Goal: Complete application form: Complete application form

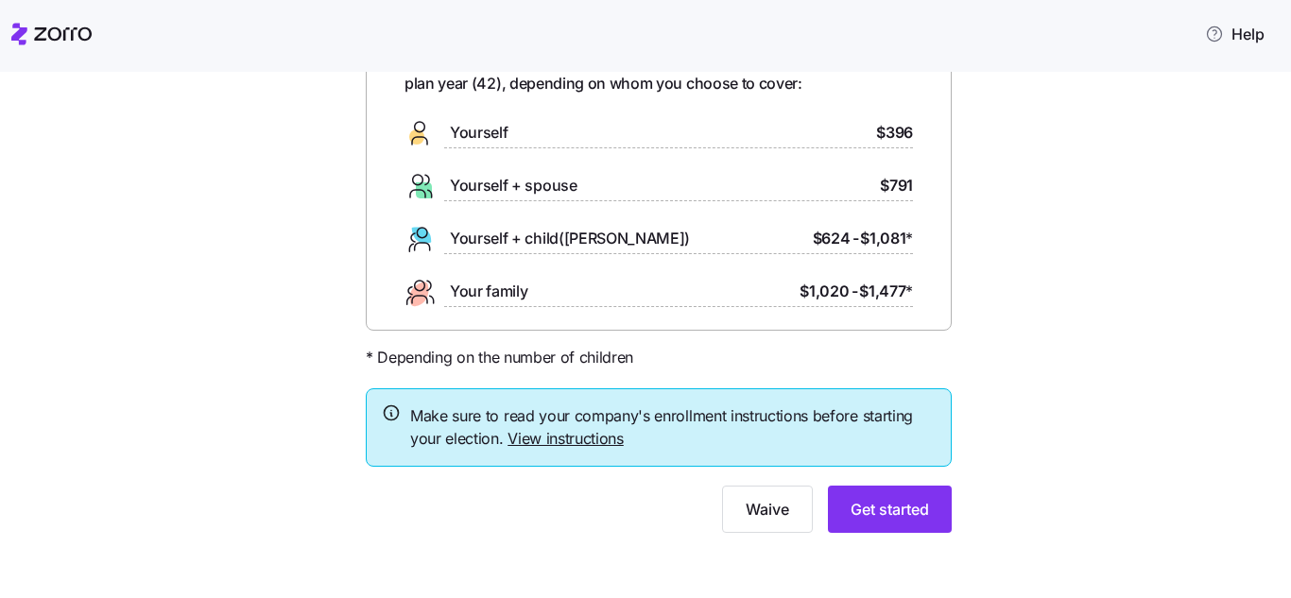
scroll to position [132, 0]
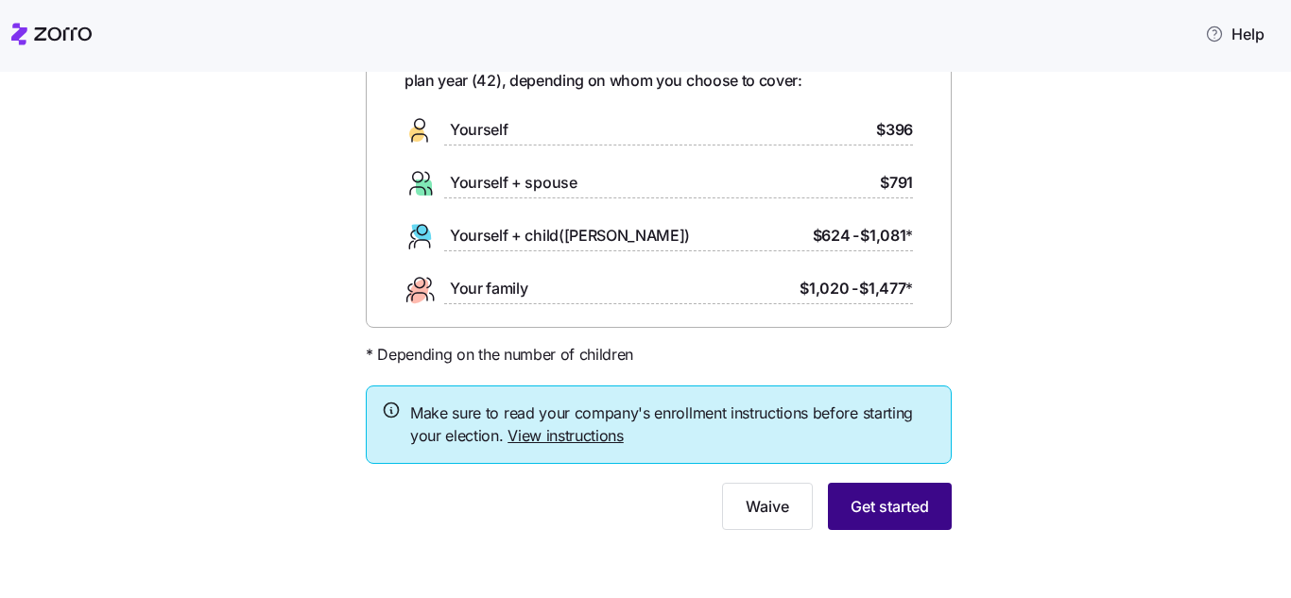
click at [885, 493] on button "Get started" at bounding box center [890, 506] width 124 height 47
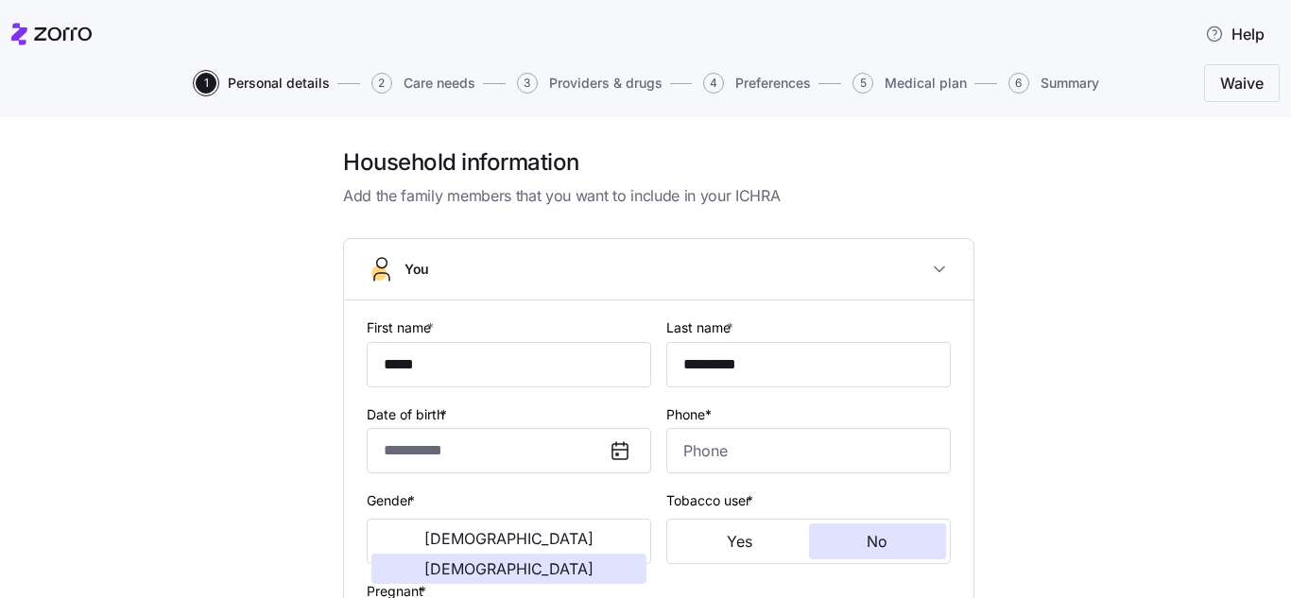
type input "**********"
type input "[PHONE_NUMBER]"
type input "[DEMOGRAPHIC_DATA] citizen"
type input "Single"
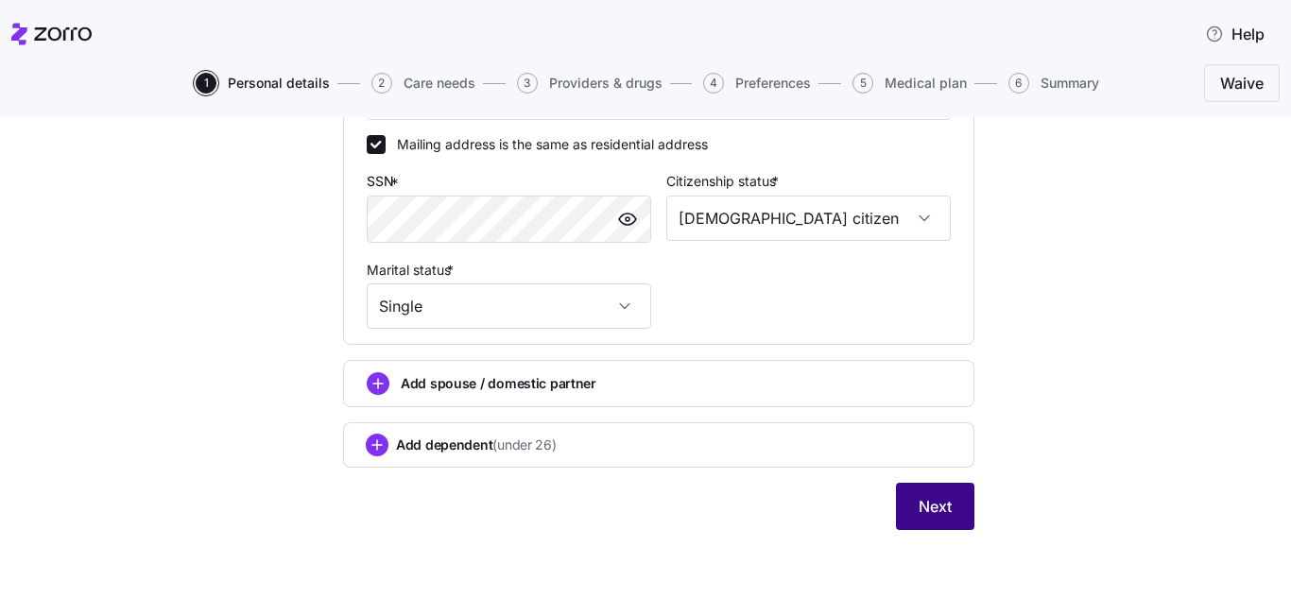
click at [935, 500] on span "Next" at bounding box center [935, 506] width 33 height 23
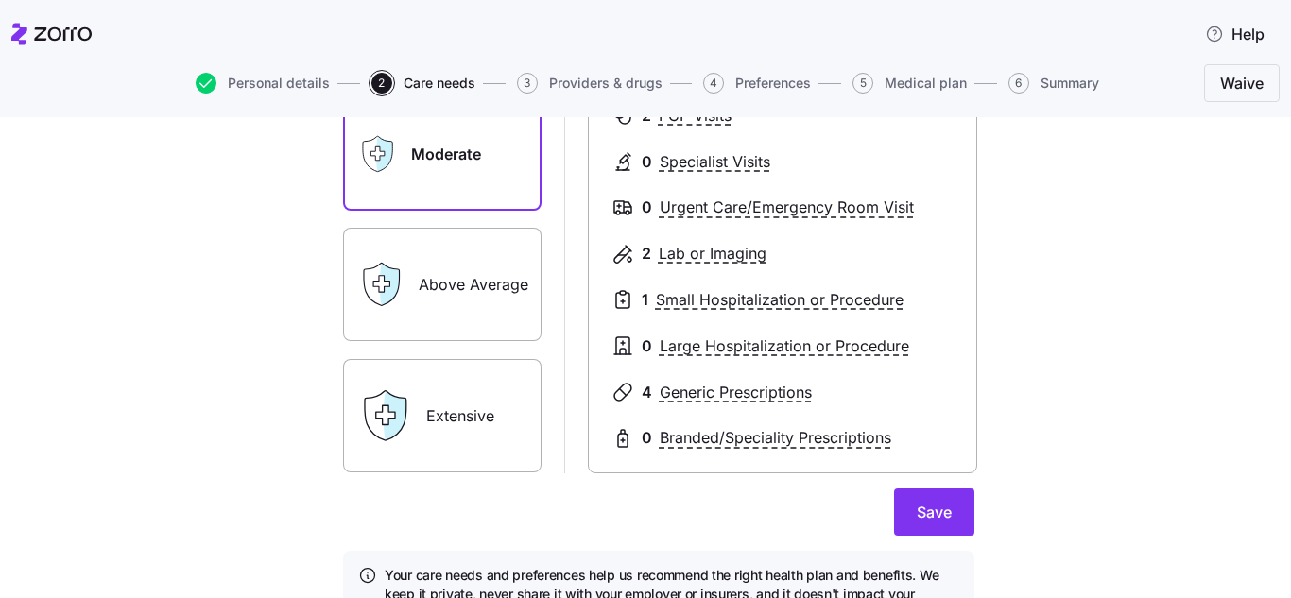
scroll to position [392, 0]
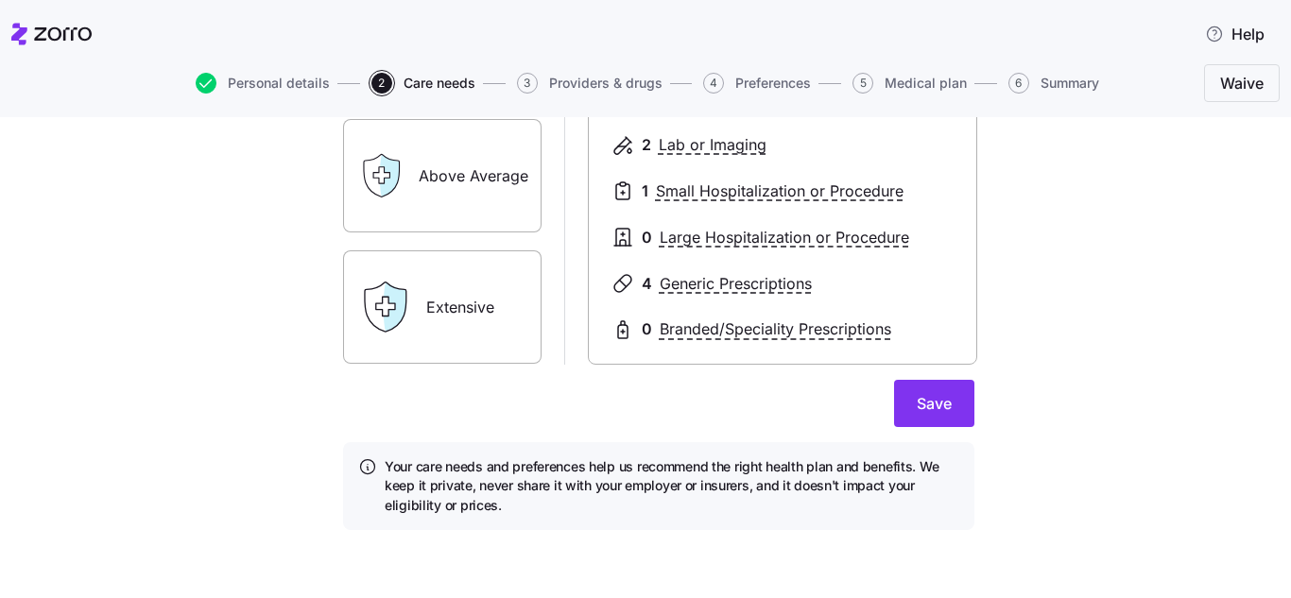
click at [423, 166] on label "Above Average" at bounding box center [442, 175] width 199 height 113
click at [0, 0] on input "Above Average" at bounding box center [0, 0] width 0 height 0
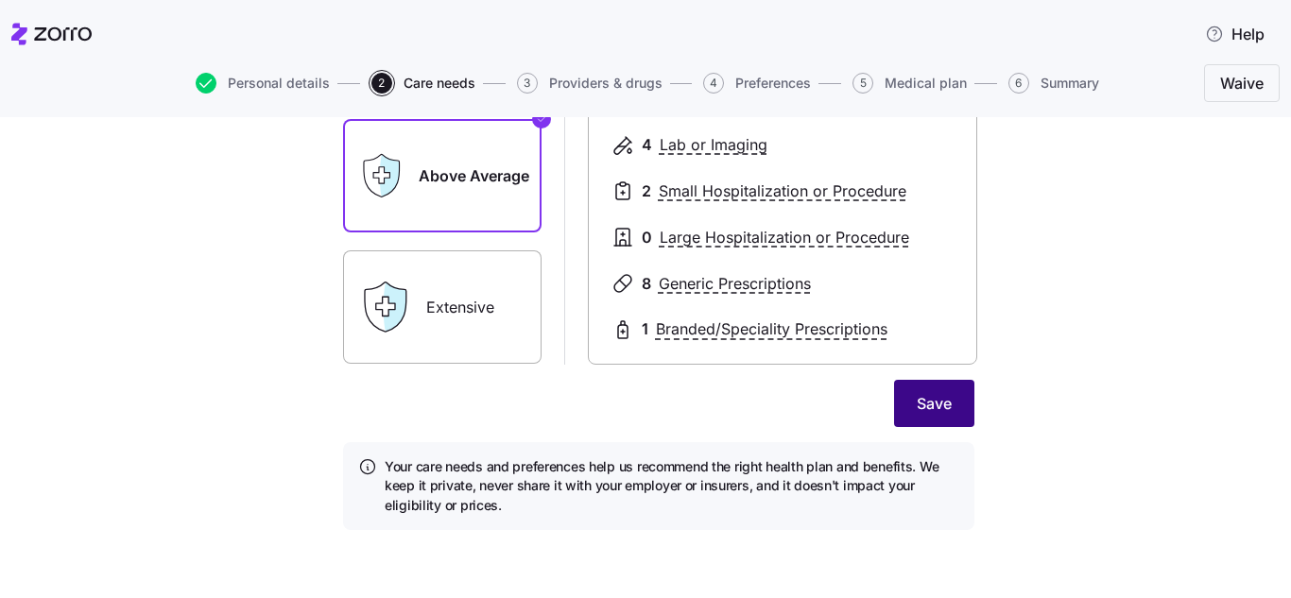
click at [955, 405] on button "Save" at bounding box center [934, 403] width 80 height 47
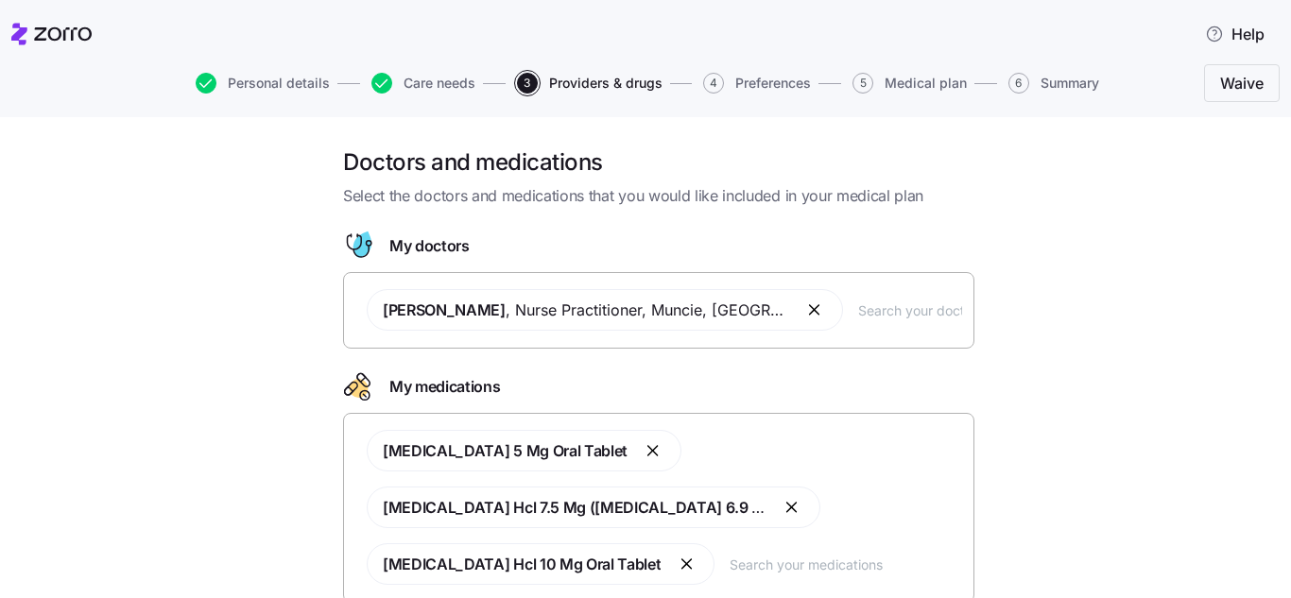
scroll to position [143, 0]
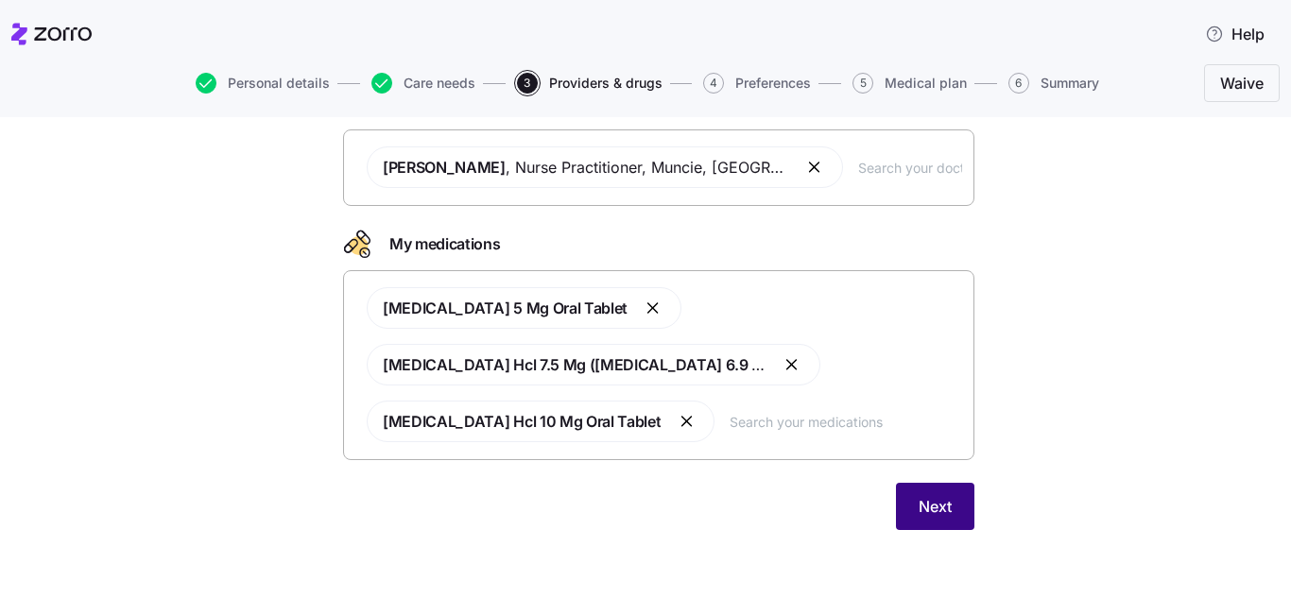
click at [945, 501] on button "Next" at bounding box center [935, 506] width 78 height 47
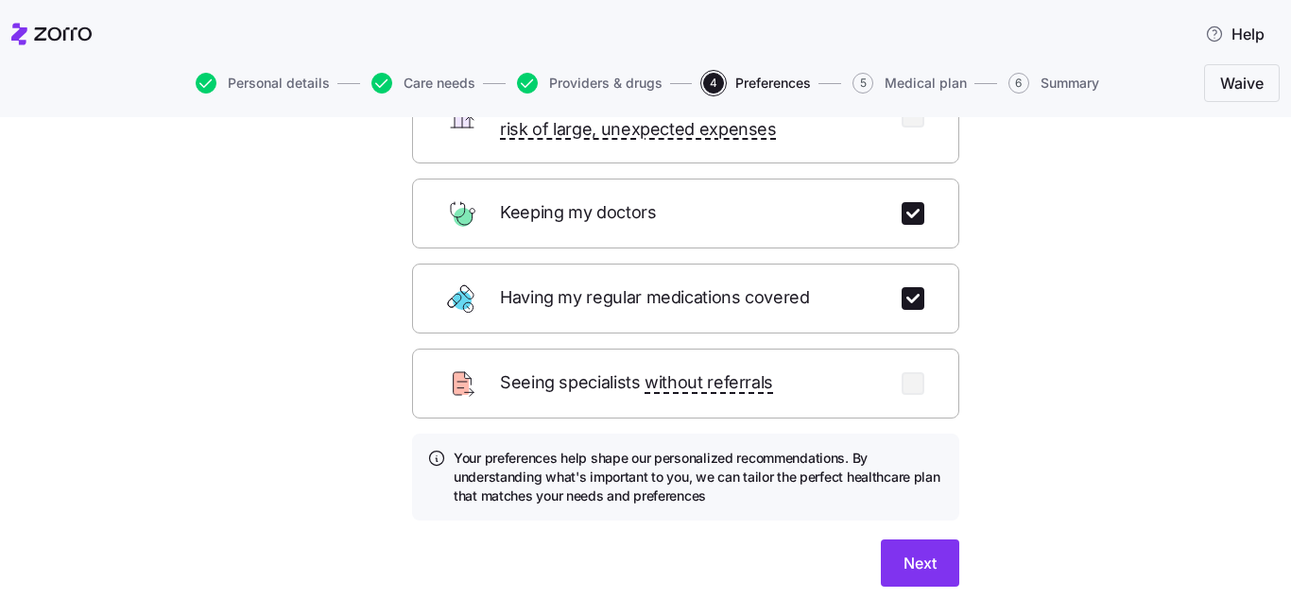
scroll to position [303, 0]
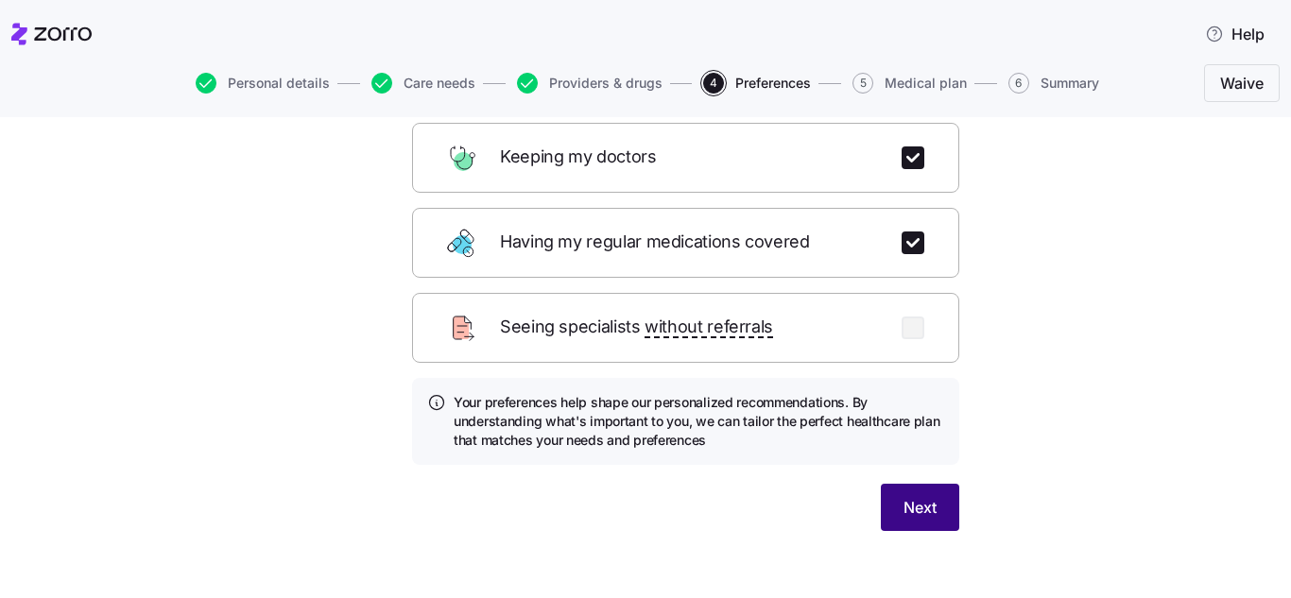
click at [927, 496] on button "Next" at bounding box center [920, 507] width 78 height 47
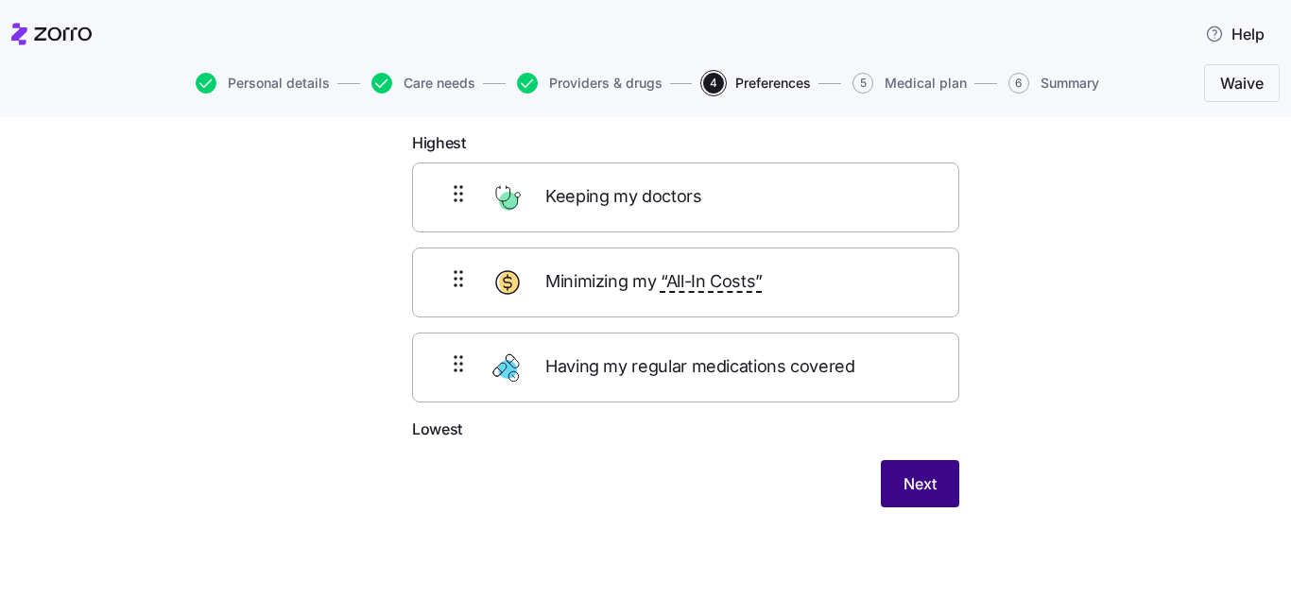
scroll to position [99, 0]
click at [927, 496] on button "Next" at bounding box center [920, 483] width 78 height 47
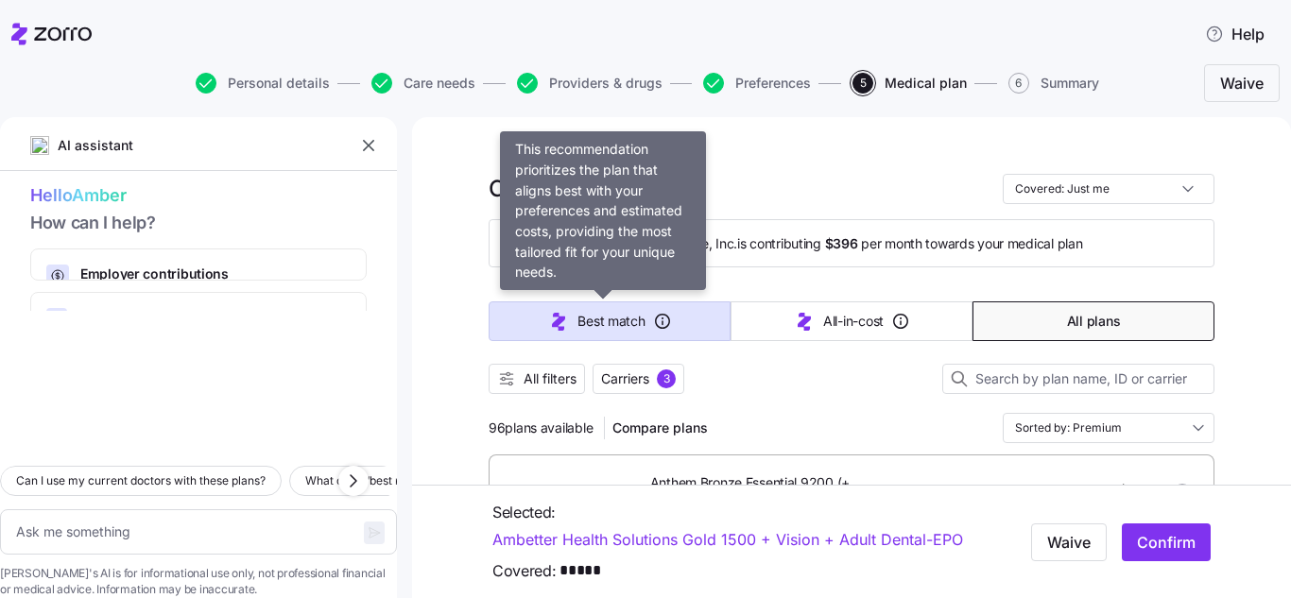
click at [644, 320] on button "Best match" at bounding box center [610, 322] width 242 height 40
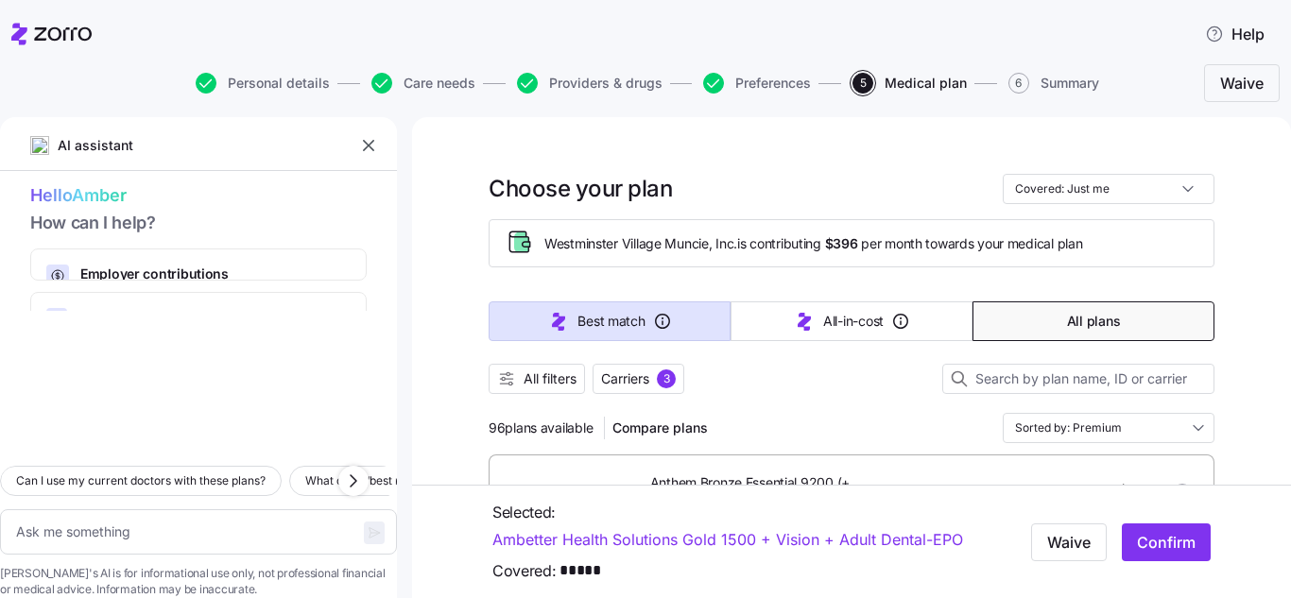
type textarea "x"
type input "Sorted by: Best match"
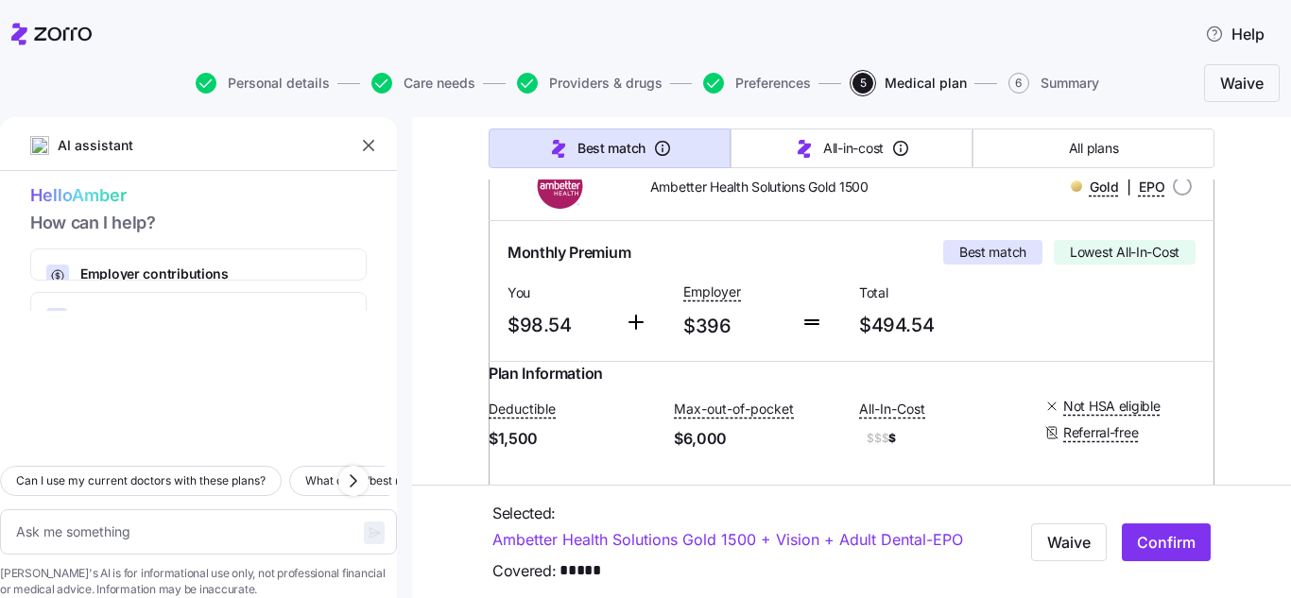
scroll to position [284, 0]
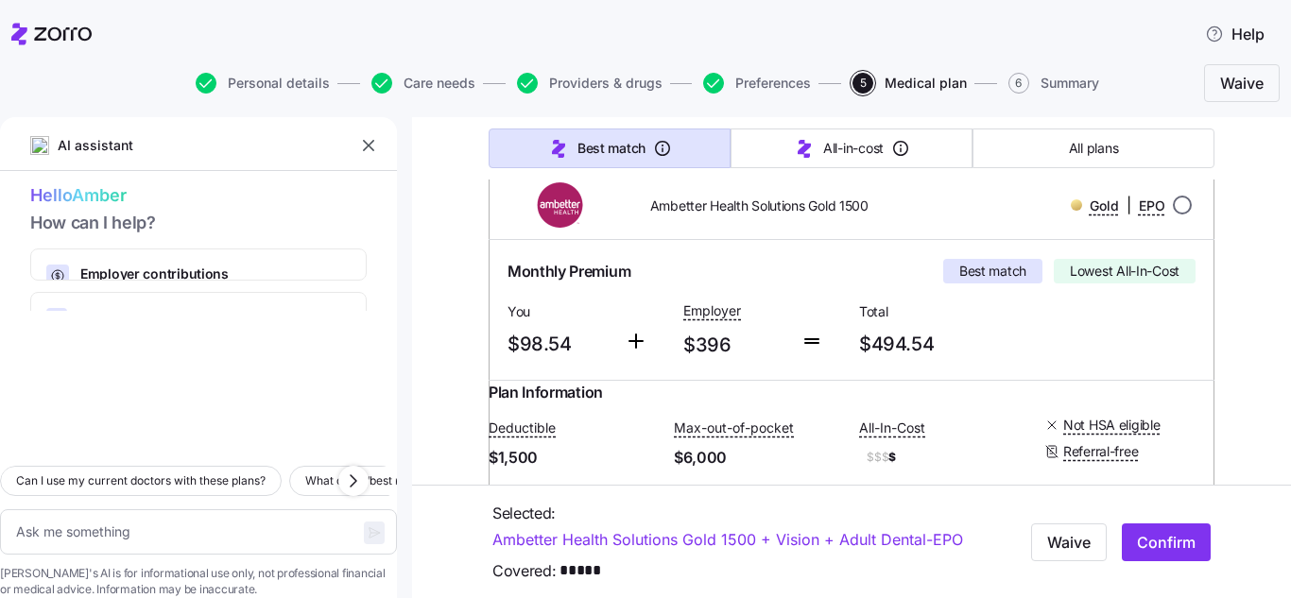
click at [1175, 199] on input "radio" at bounding box center [1182, 205] width 19 height 19
radio input "true"
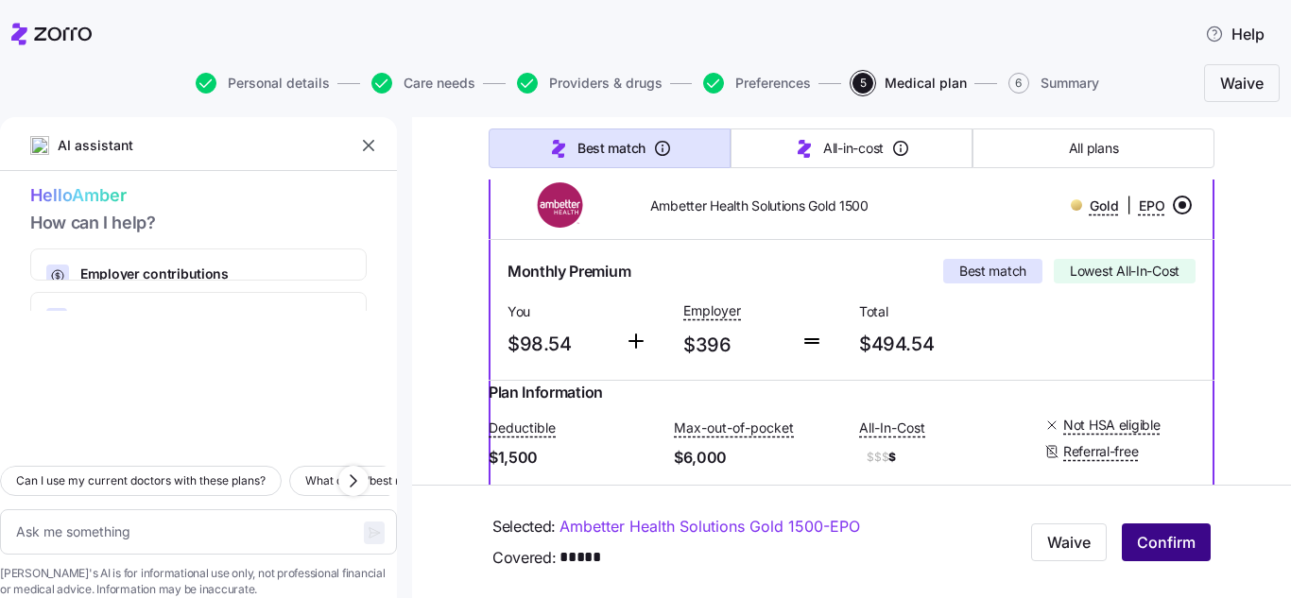
click at [1156, 536] on span "Confirm" at bounding box center [1166, 542] width 59 height 23
type textarea "x"
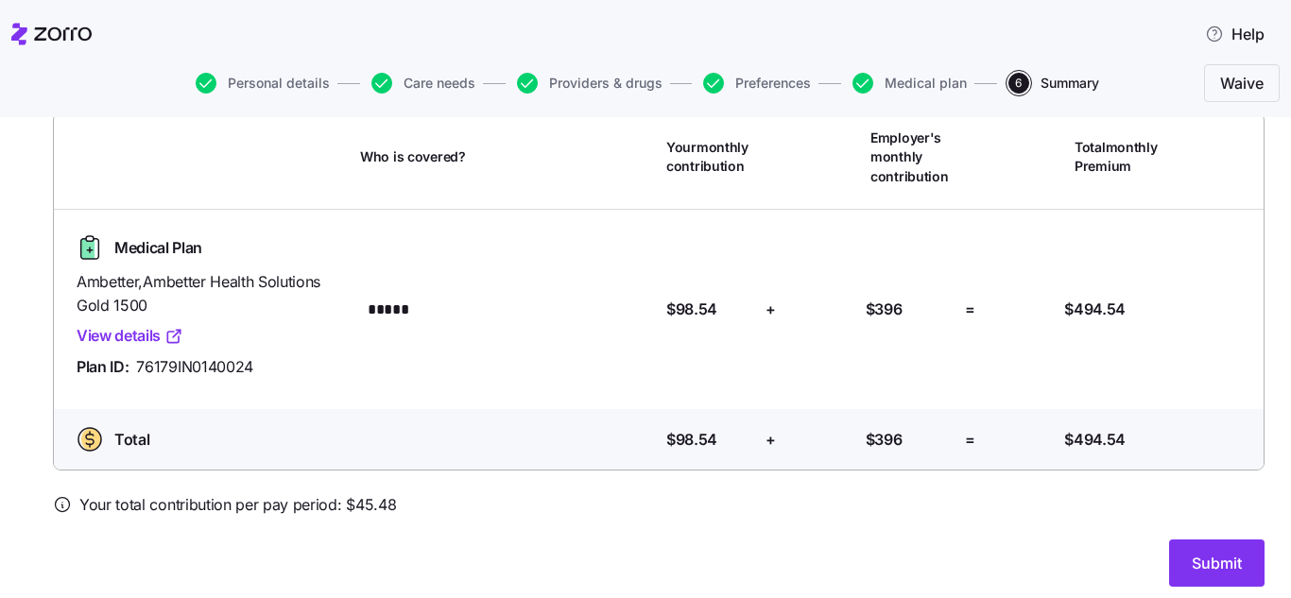
scroll to position [156, 0]
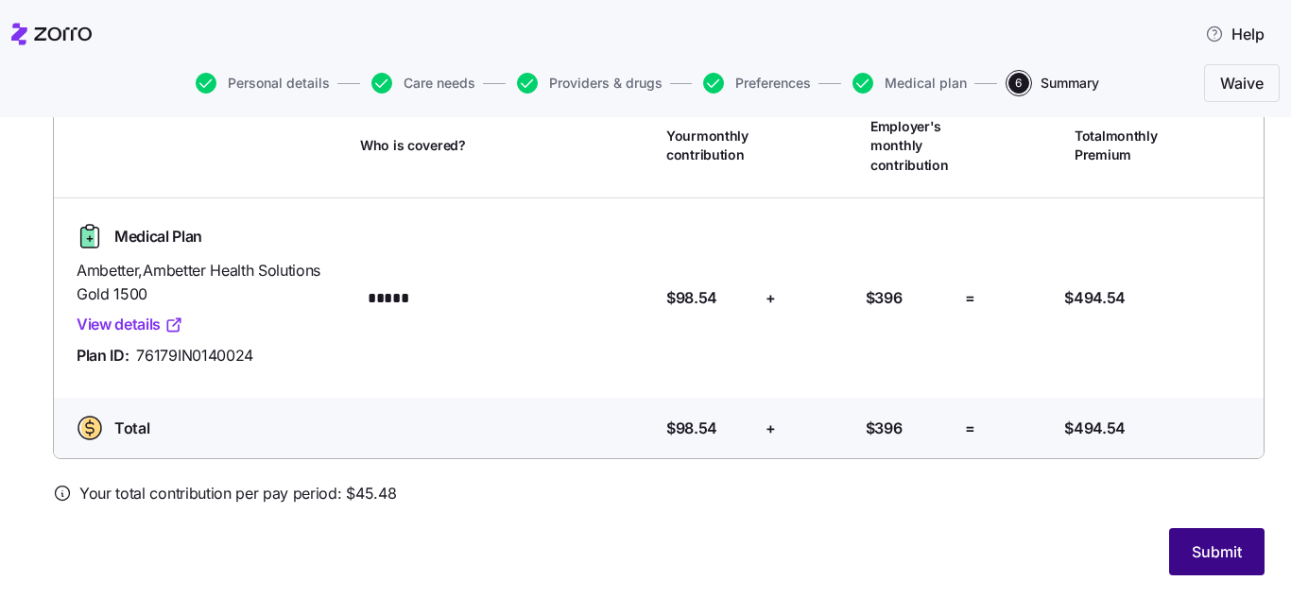
click at [1218, 546] on span "Submit" at bounding box center [1217, 552] width 50 height 23
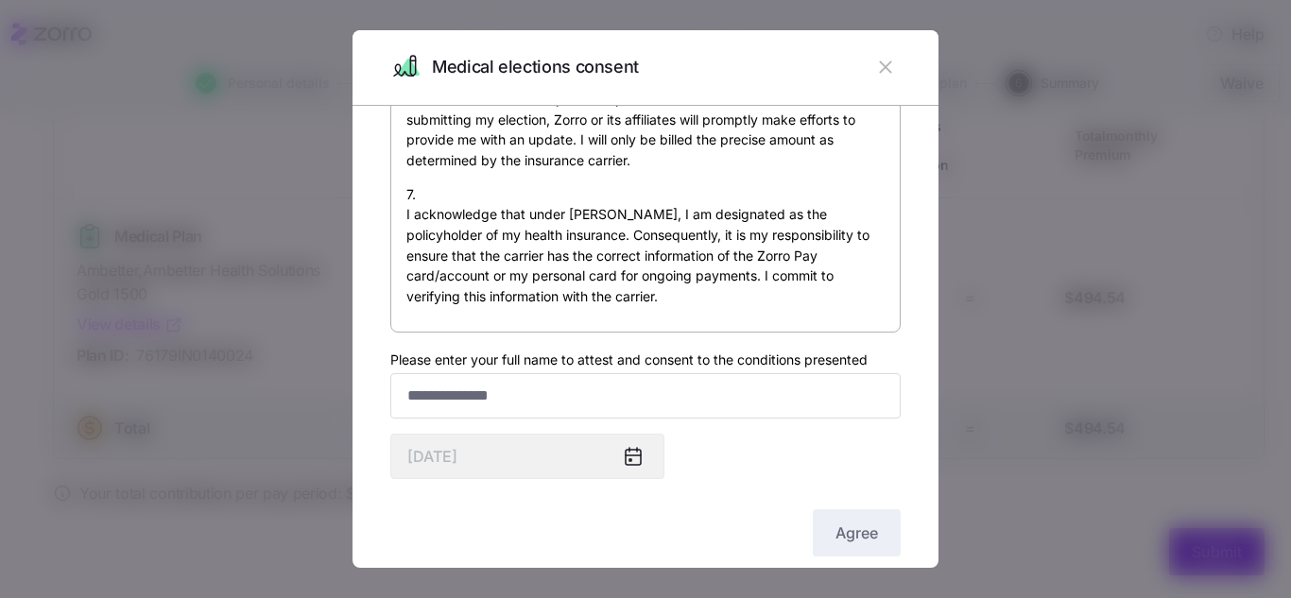
scroll to position [95, 0]
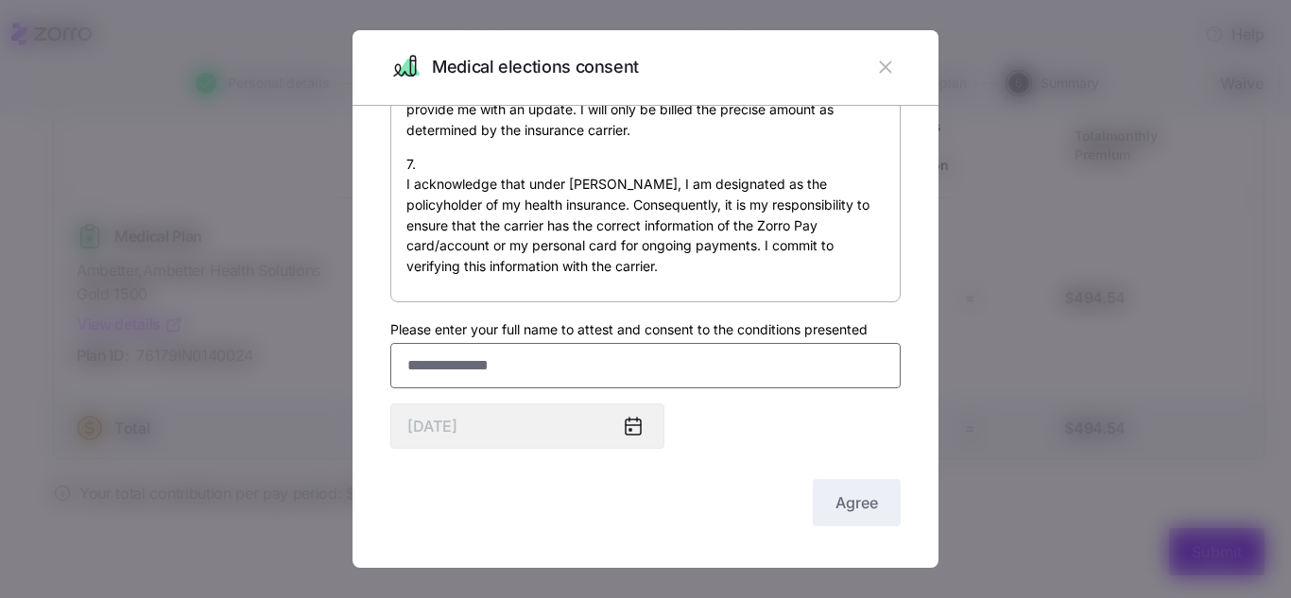
click at [597, 358] on input "Please enter your full name to attest and consent to the conditions presented" at bounding box center [645, 365] width 510 height 45
type input "**********"
click at [863, 509] on span "Agree" at bounding box center [857, 503] width 43 height 23
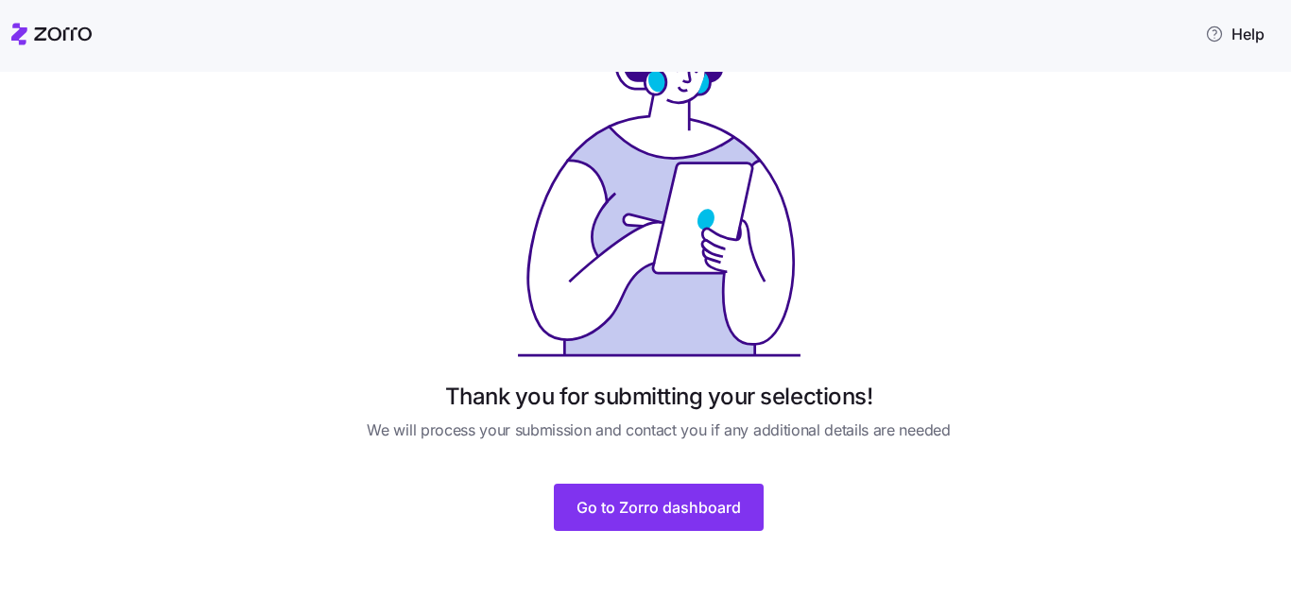
scroll to position [105, 0]
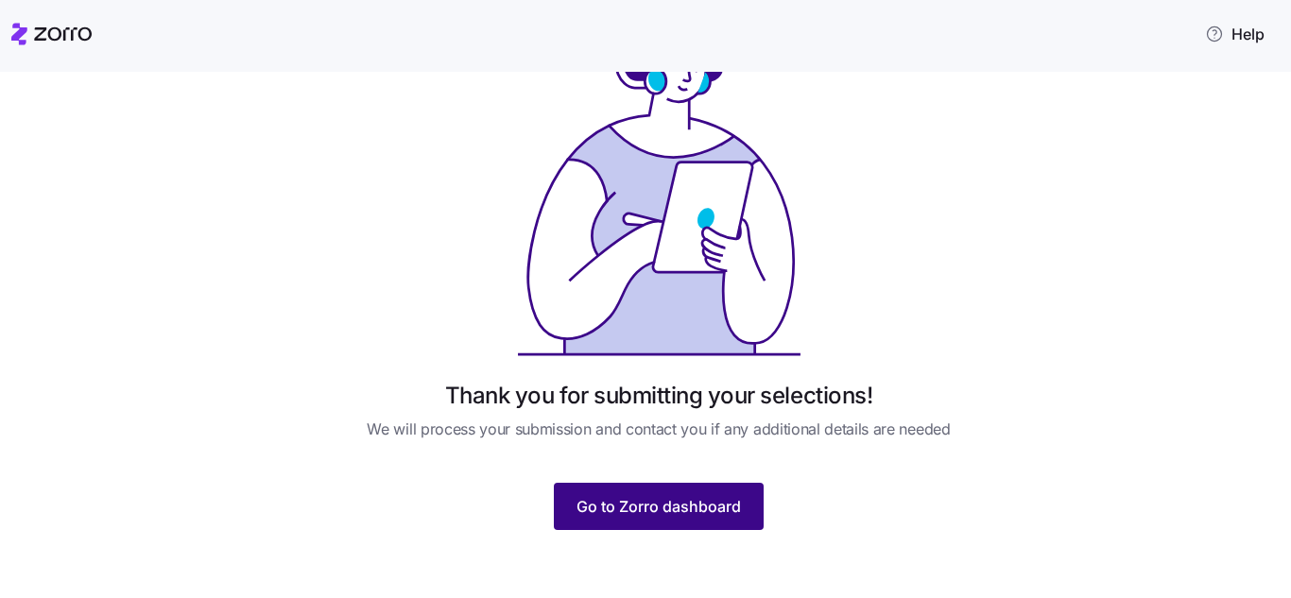
click at [662, 514] on span "Go to Zorro dashboard" at bounding box center [659, 506] width 164 height 23
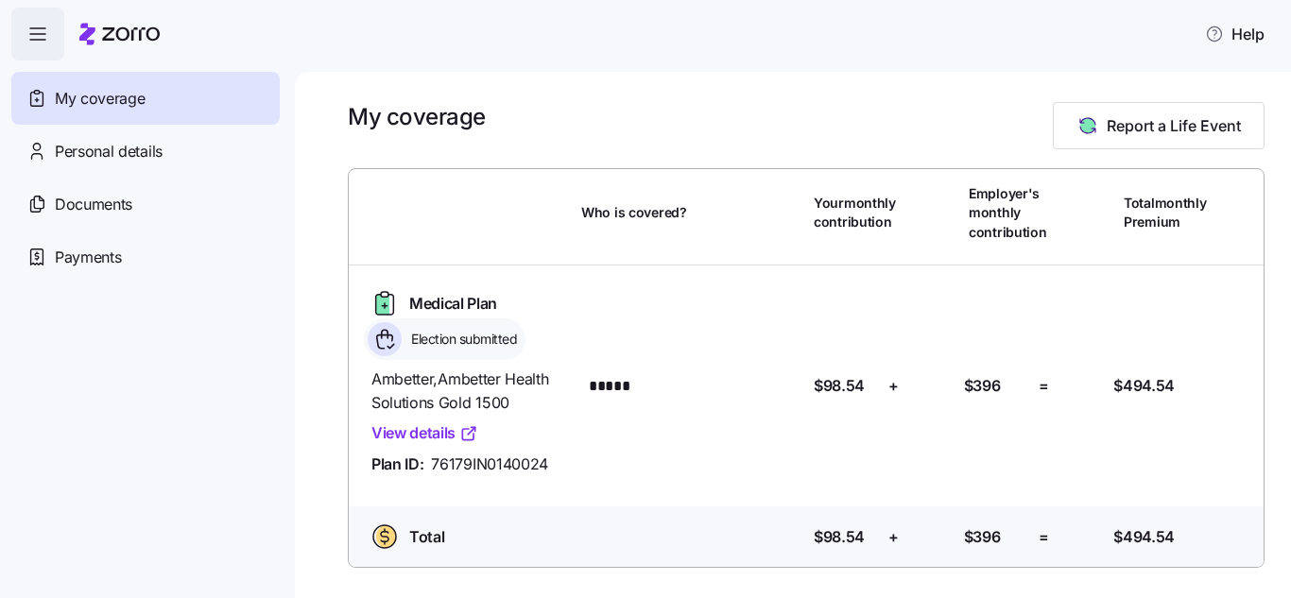
click at [745, 99] on div "My coverage Report a Life Event Who is covered? Your monthly contribution Emplo…" at bounding box center [793, 335] width 996 height 527
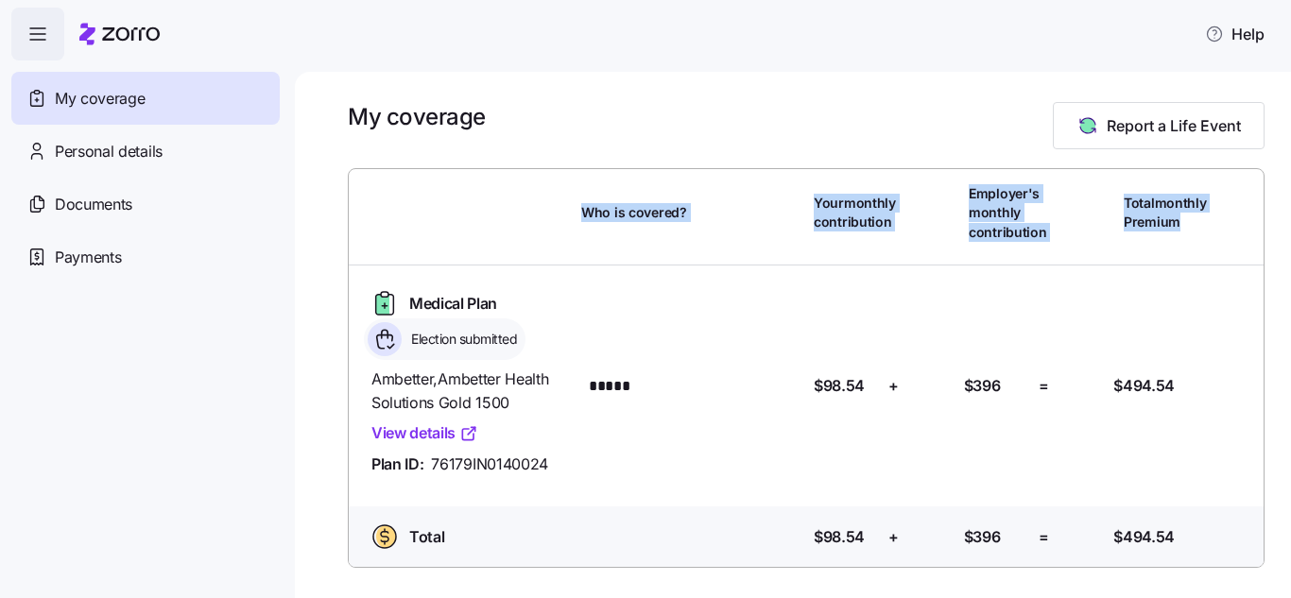
drag, startPoint x: 1289, startPoint y: 141, endPoint x: 1285, endPoint y: 260, distance: 119.2
click at [1285, 260] on div "My coverage Report a Life Event Who is covered? Your monthly contribution Emplo…" at bounding box center [793, 335] width 996 height 527
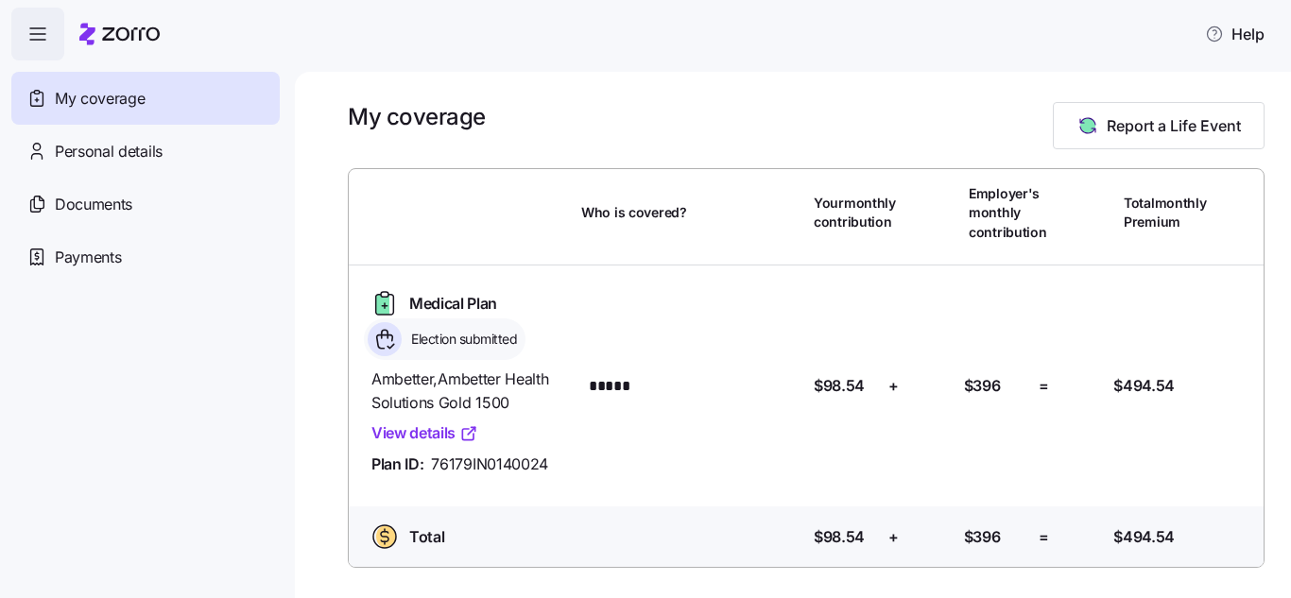
click at [948, 128] on div "My coverage Report a Life Event" at bounding box center [806, 125] width 917 height 47
click at [92, 206] on span "Documents" at bounding box center [94, 205] width 78 height 24
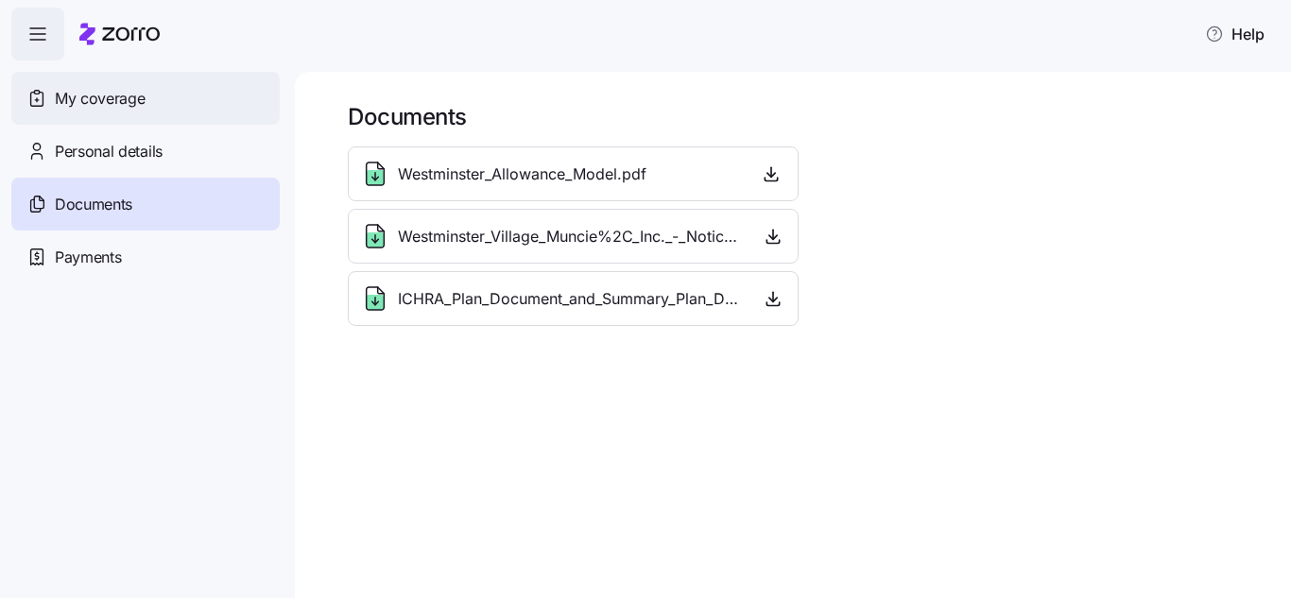
click at [73, 87] on span "My coverage" at bounding box center [100, 99] width 90 height 24
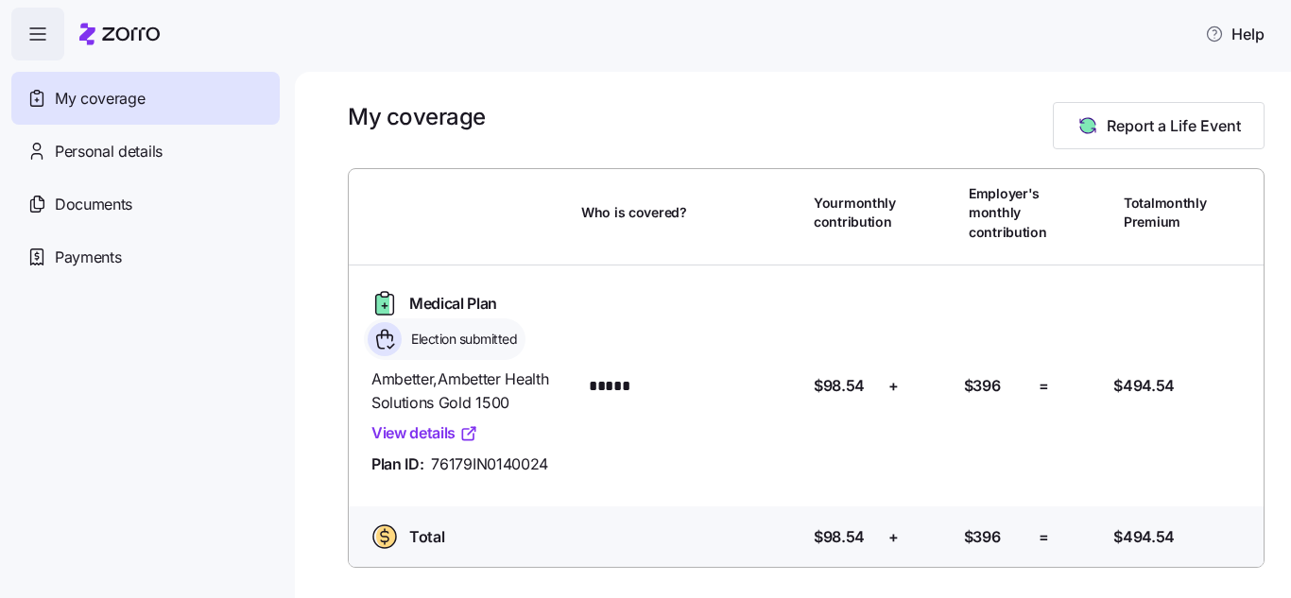
click at [428, 430] on link "View details" at bounding box center [425, 434] width 107 height 24
